Goal: Transaction & Acquisition: Book appointment/travel/reservation

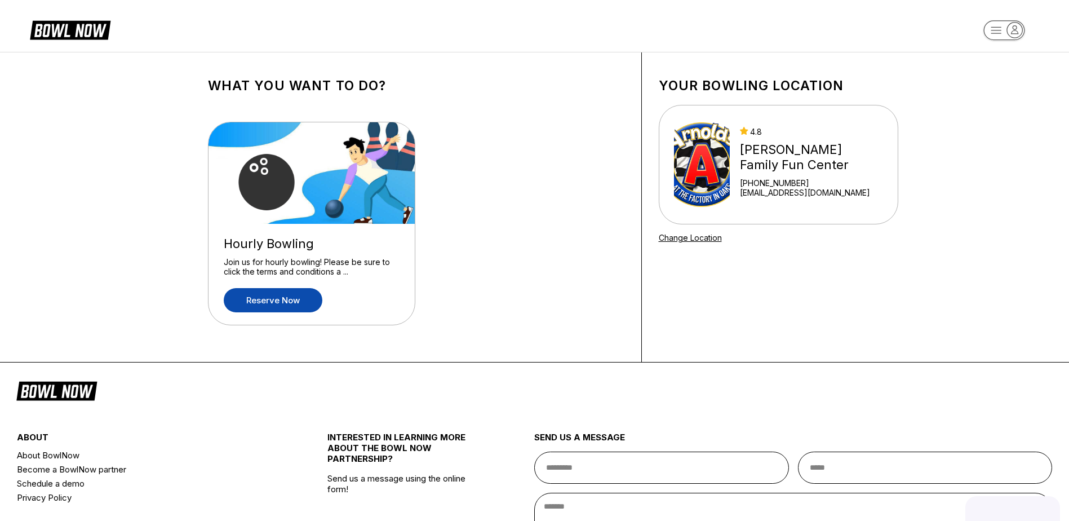
click at [286, 300] on link "Reserve now" at bounding box center [273, 300] width 99 height 24
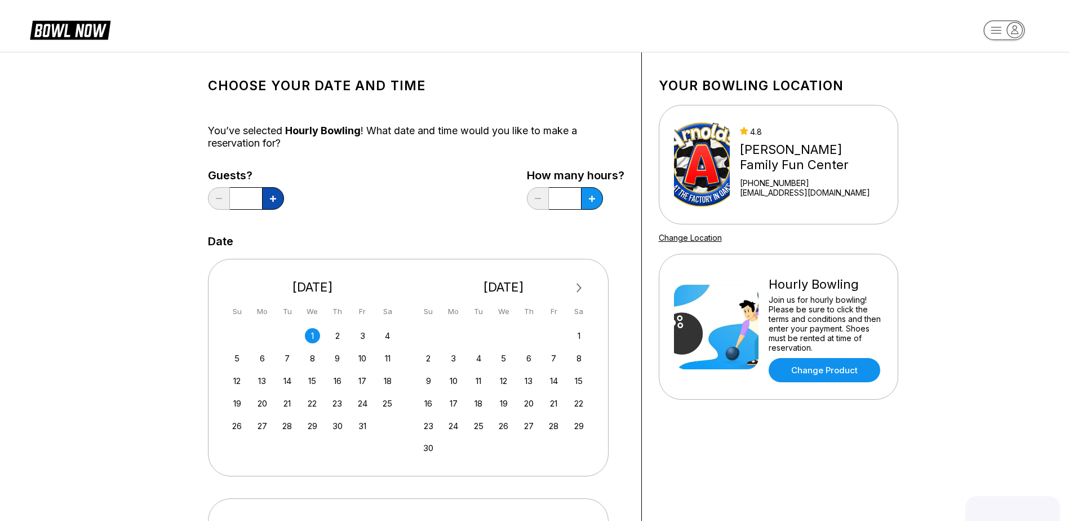
click at [277, 193] on button at bounding box center [273, 198] width 22 height 23
click at [272, 198] on icon at bounding box center [273, 199] width 6 height 6
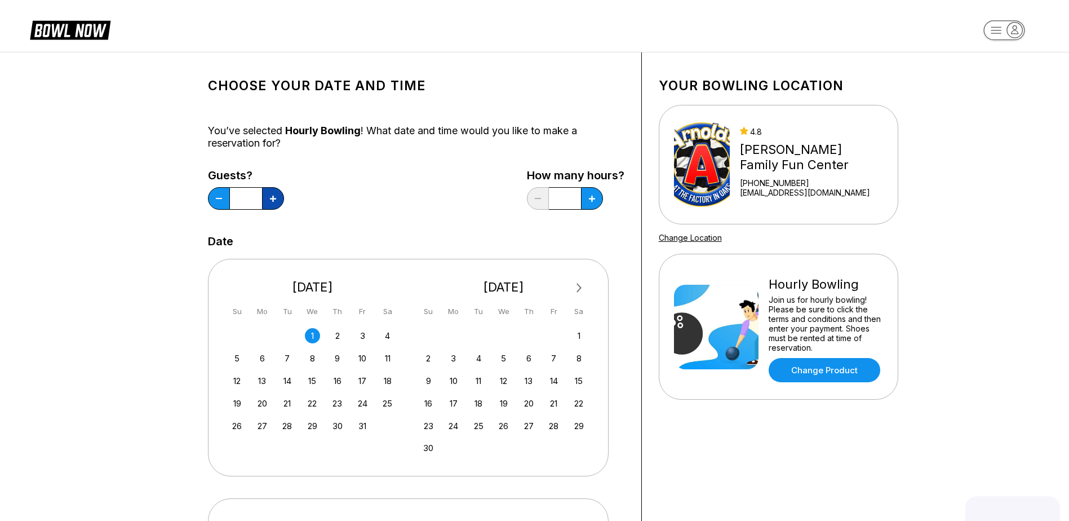
click at [272, 198] on icon at bounding box center [273, 199] width 6 height 6
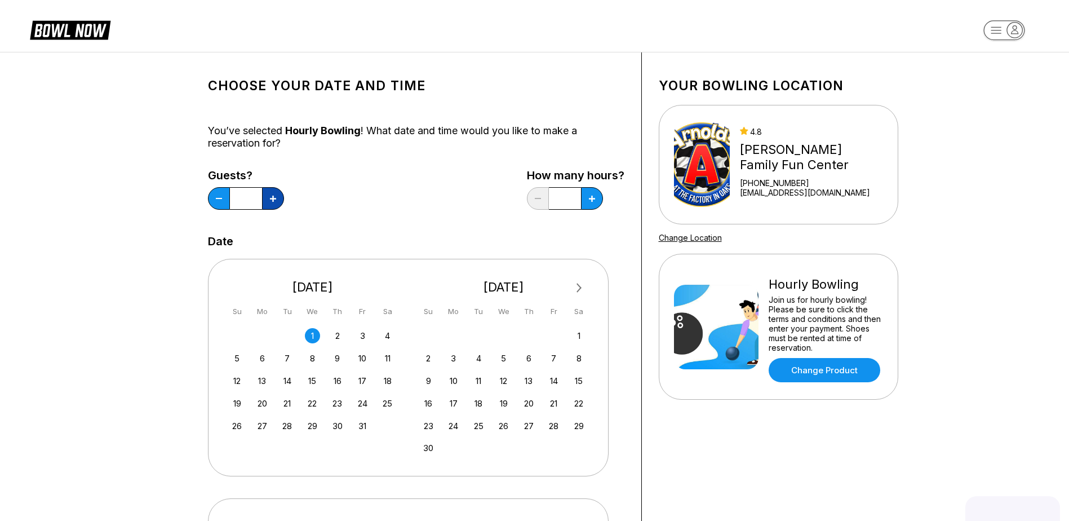
click at [272, 198] on icon at bounding box center [273, 199] width 6 height 6
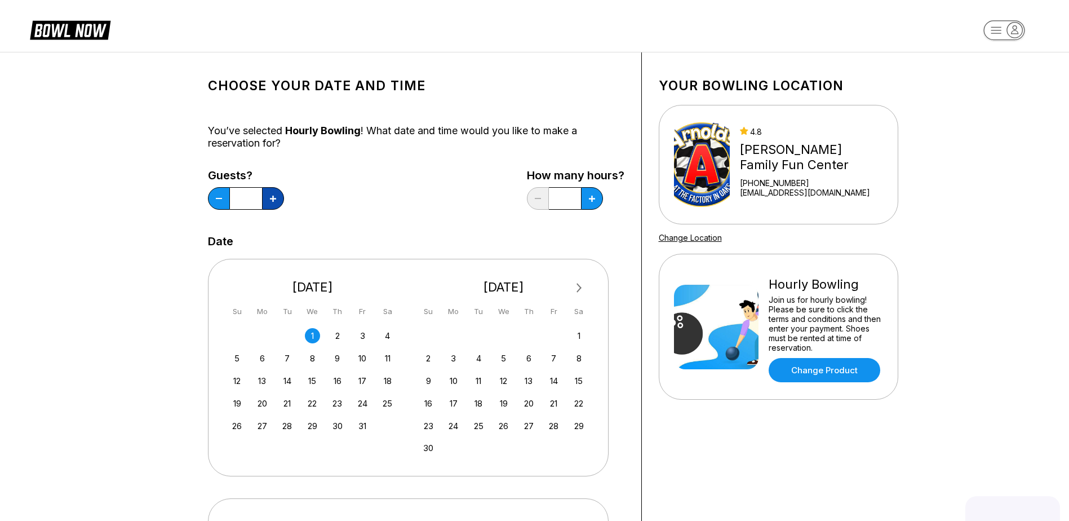
click at [272, 198] on icon at bounding box center [273, 199] width 6 height 6
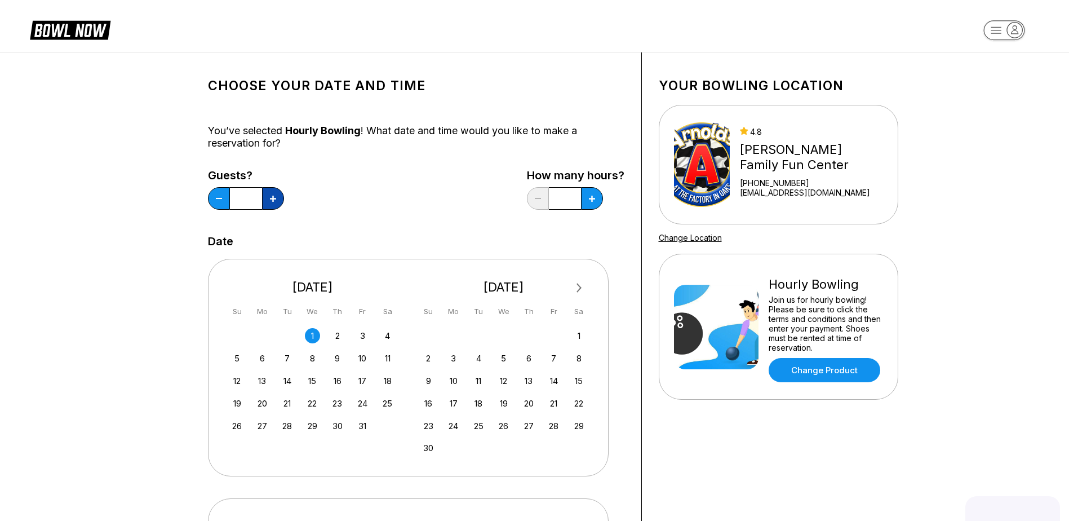
click at [272, 198] on icon at bounding box center [273, 199] width 6 height 6
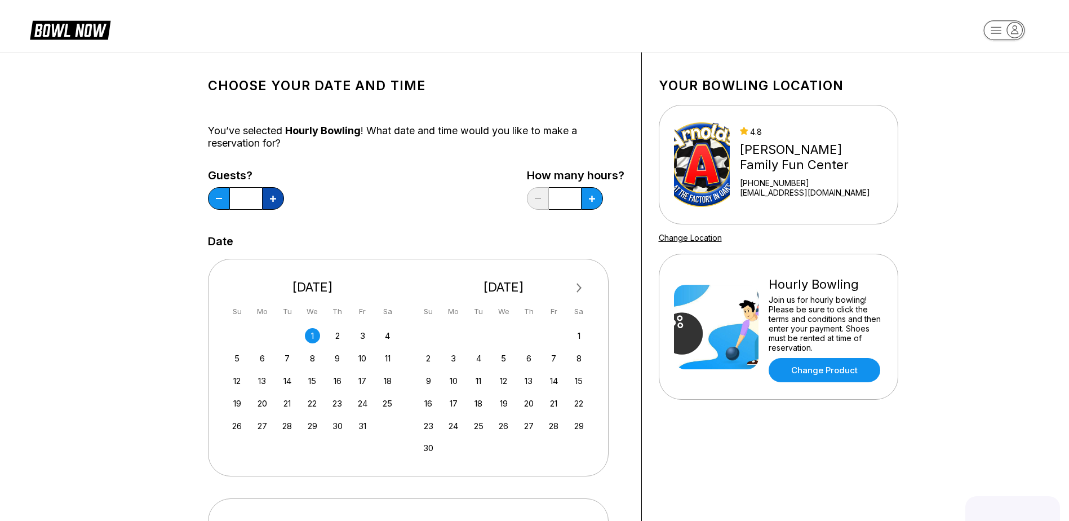
click at [272, 198] on icon at bounding box center [273, 199] width 6 height 6
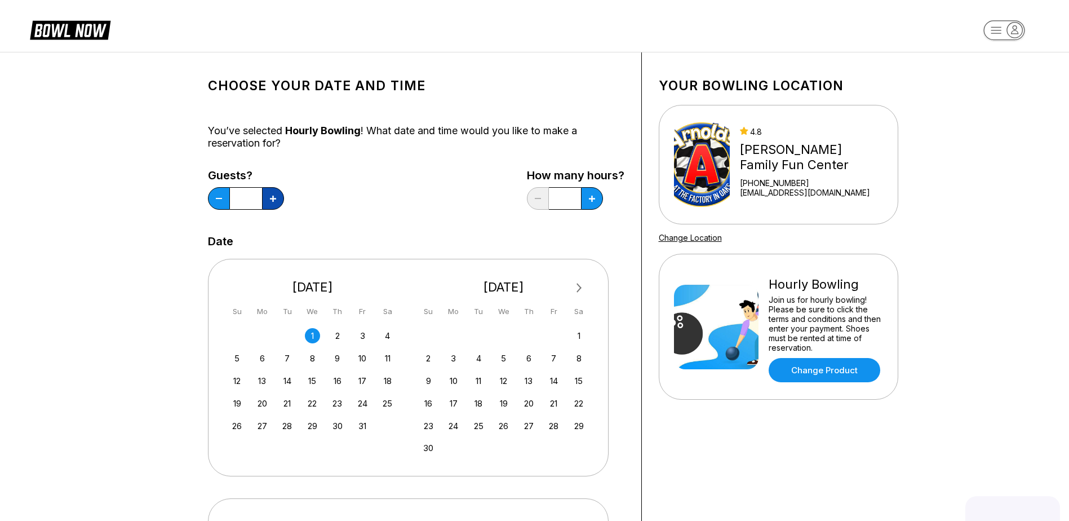
click at [272, 198] on icon at bounding box center [273, 199] width 6 height 6
type input "**"
click at [589, 199] on icon at bounding box center [592, 199] width 6 height 6
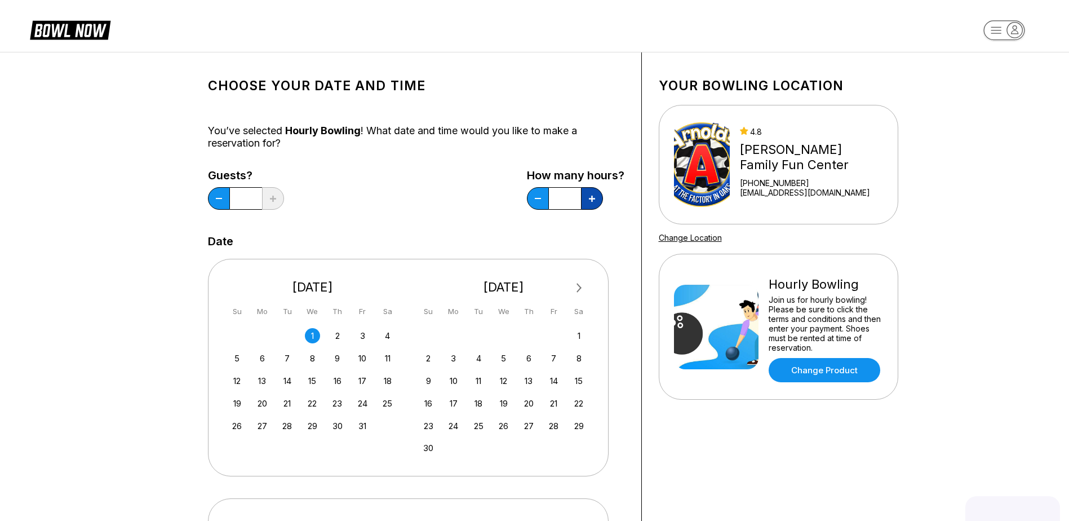
click at [589, 199] on icon at bounding box center [592, 199] width 6 height 6
type input "*"
click at [578, 288] on span "Next Month" at bounding box center [578, 287] width 0 height 13
click at [238, 287] on span "Previous Month" at bounding box center [238, 287] width 0 height 13
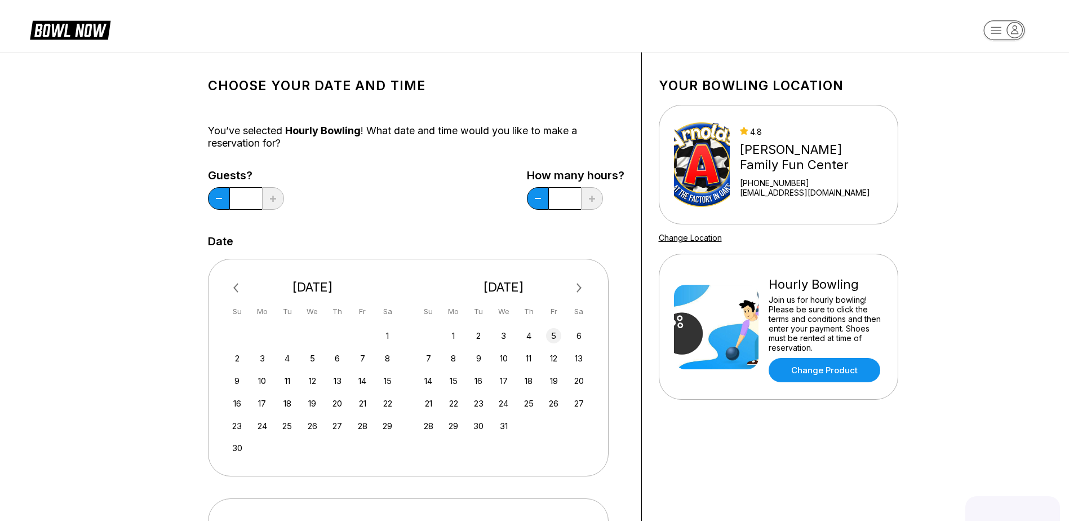
click at [551, 335] on div "5" at bounding box center [553, 335] width 15 height 15
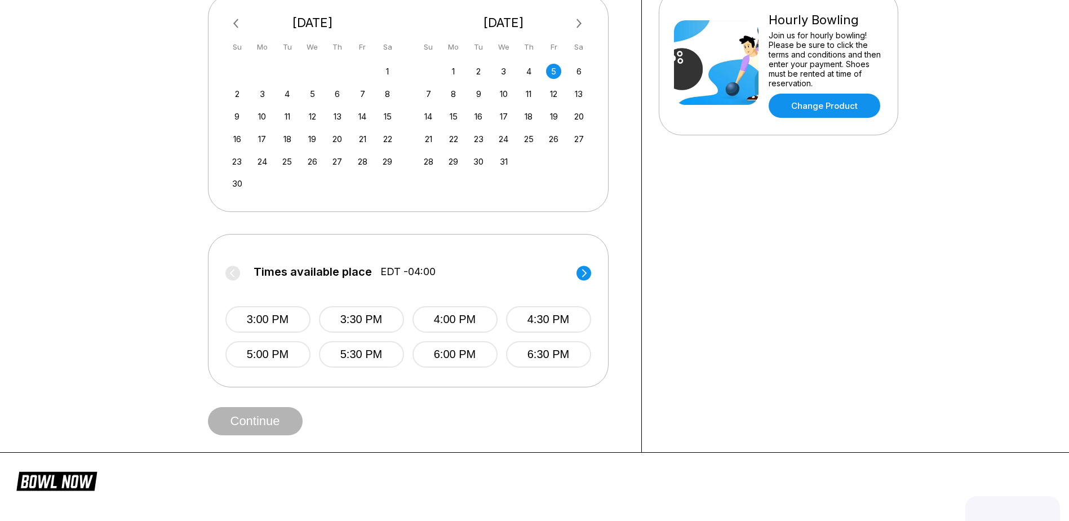
scroll to position [287, 0]
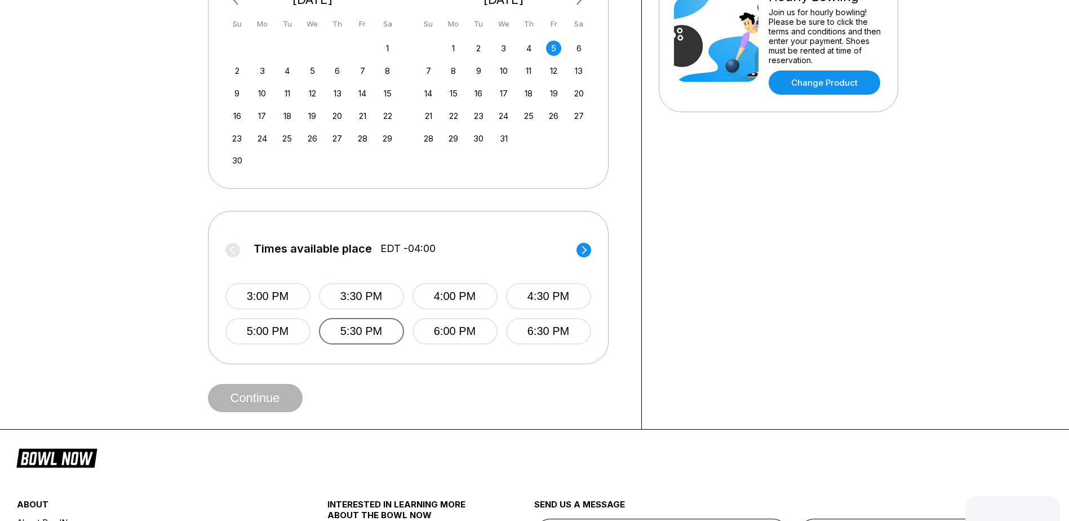
click at [358, 334] on button "5:30 PM" at bounding box center [361, 331] width 85 height 26
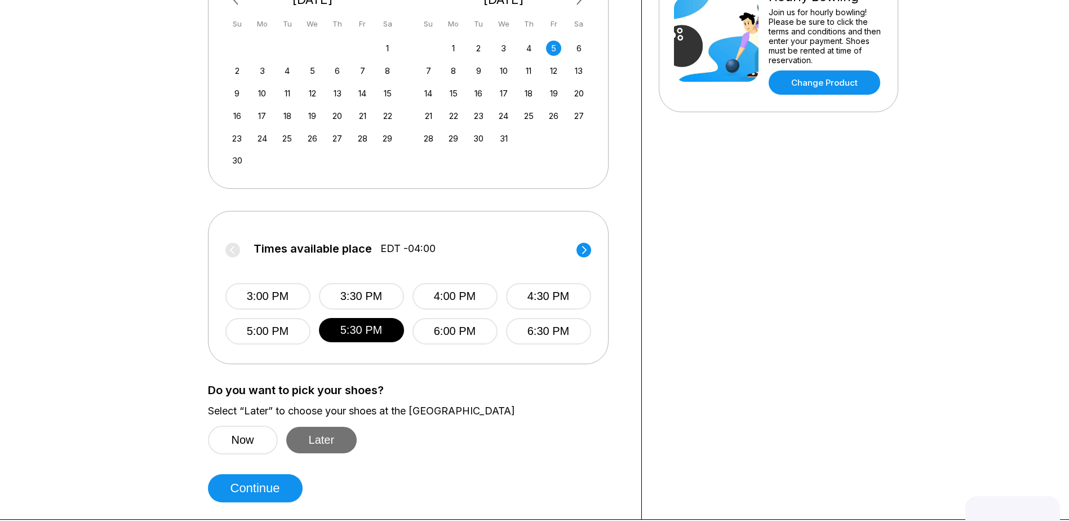
click at [327, 450] on button "Later" at bounding box center [321, 440] width 71 height 26
click at [327, 442] on button "Later" at bounding box center [321, 440] width 71 height 26
click at [278, 485] on button "Continue" at bounding box center [255, 488] width 95 height 28
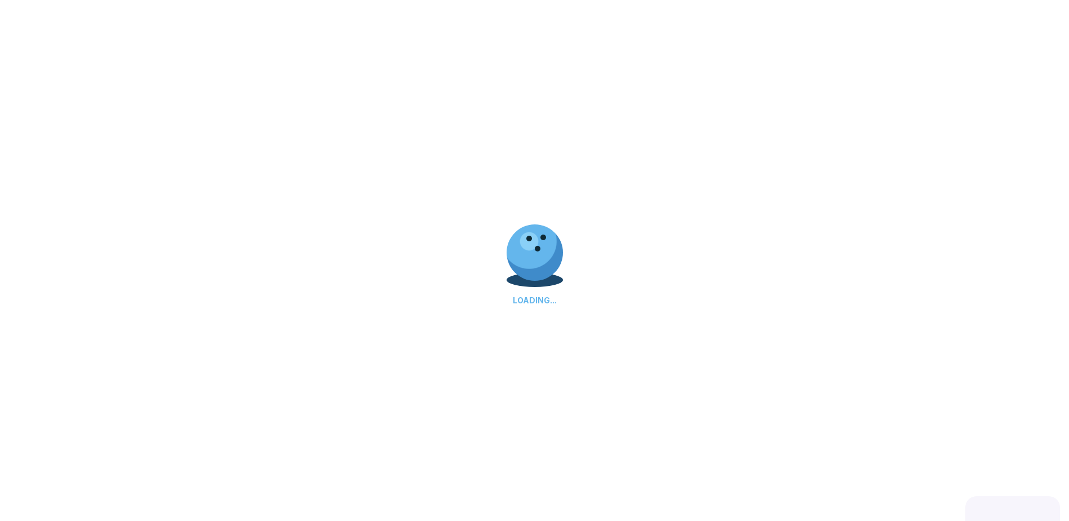
select select "**"
